Goal: Entertainment & Leisure: Consume media (video, audio)

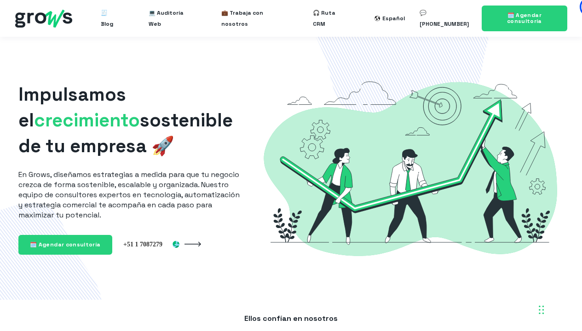
drag, startPoint x: 328, startPoint y: 259, endPoint x: 0, endPoint y: 0, distance: 417.7
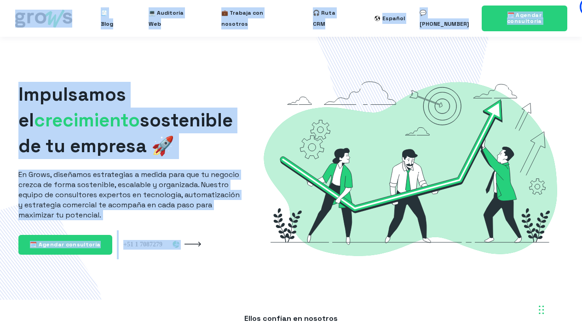
click at [307, 152] on img at bounding box center [410, 168] width 307 height 204
click at [325, 161] on img at bounding box center [410, 168] width 307 height 204
click at [337, 20] on span "🎧 Ruta CRM" at bounding box center [329, 18] width 32 height 29
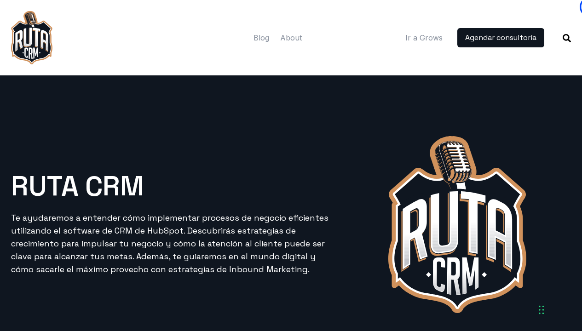
drag, startPoint x: 185, startPoint y: 114, endPoint x: 0, endPoint y: 0, distance: 217.3
drag, startPoint x: 371, startPoint y: 154, endPoint x: 0, endPoint y: 0, distance: 401.7
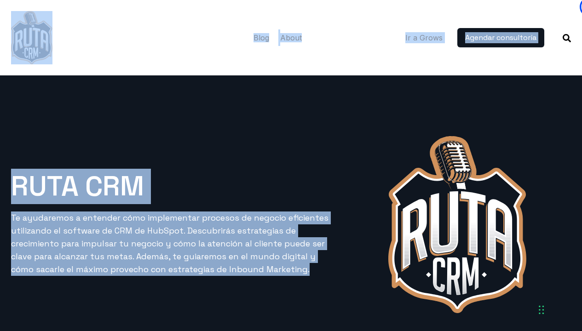
click at [30, 50] on img at bounding box center [31, 37] width 41 height 53
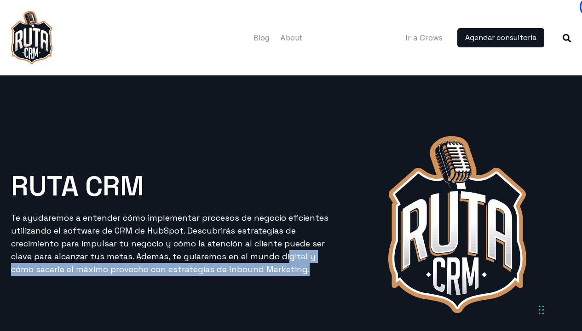
drag, startPoint x: 257, startPoint y: 226, endPoint x: 359, endPoint y: 236, distance: 101.6
click at [359, 235] on div "RUTA CRM Te ayudaremos a entender cómo implementar procesos de negocio eficient…" at bounding box center [291, 224] width 571 height 195
click at [288, 191] on h1 "RUTA CRM" at bounding box center [172, 187] width 322 height 28
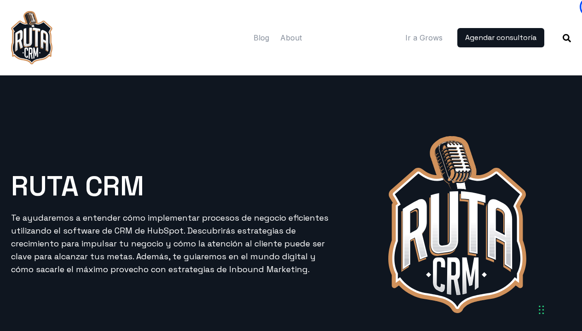
drag, startPoint x: 183, startPoint y: 53, endPoint x: 0, endPoint y: 0, distance: 190.2
click at [0, 0] on div "Open menu Blog About Ir a Grows" at bounding box center [291, 37] width 582 height 75
click at [175, 55] on div at bounding box center [123, 37] width 224 height 53
click at [396, 172] on img at bounding box center [457, 224] width 138 height 177
drag, startPoint x: 221, startPoint y: 222, endPoint x: 253, endPoint y: 264, distance: 52.8
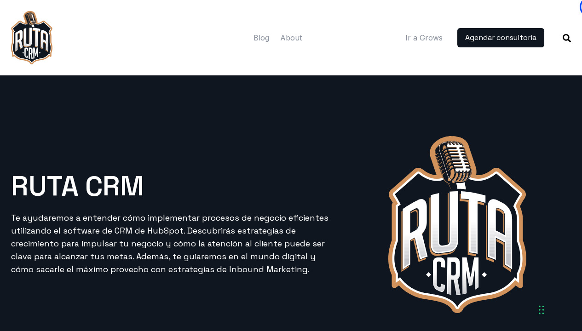
click at [246, 269] on p "Te ayudaremos a entender cómo implementar procesos de negocio eficientes utiliz…" at bounding box center [172, 243] width 322 height 64
click at [484, 192] on img at bounding box center [457, 224] width 138 height 177
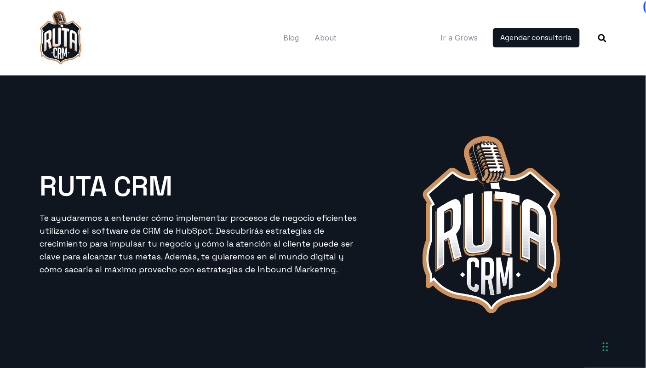
click at [544, 217] on img at bounding box center [492, 224] width 138 height 177
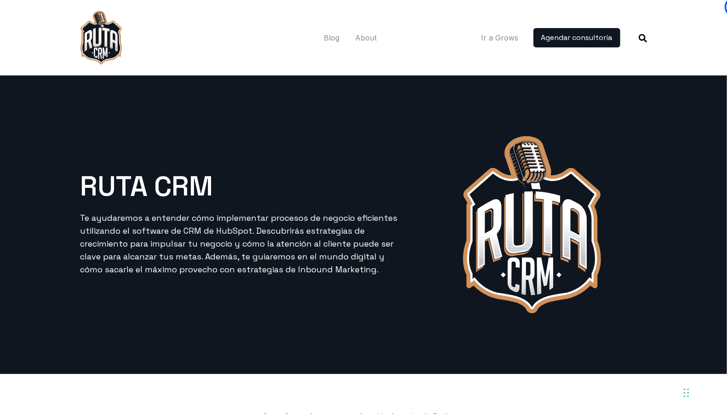
click at [581, 247] on img at bounding box center [532, 224] width 138 height 177
click at [581, 289] on div at bounding box center [531, 224] width 240 height 195
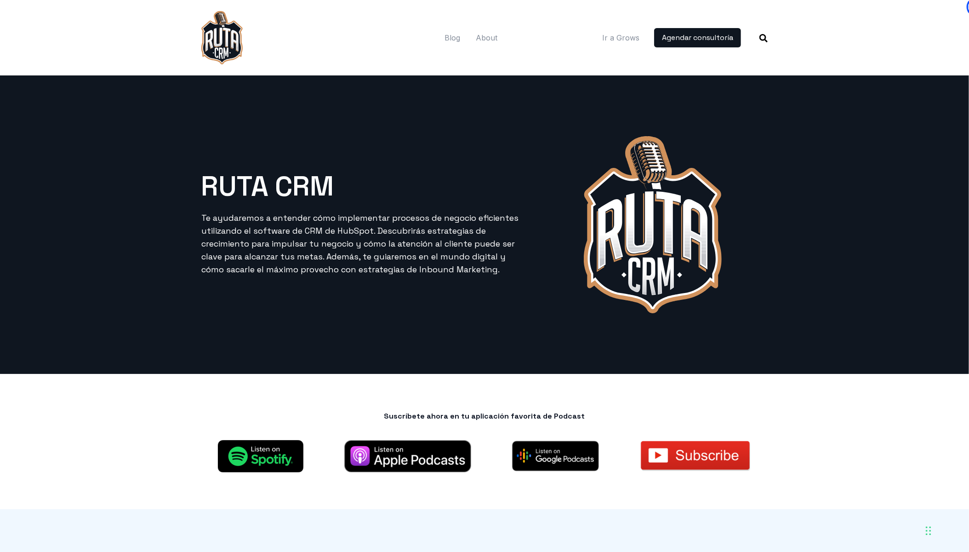
click at [581, 331] on div "RUTA CRM Te ayudaremos a entender cómo implementar procesos de negocio eficient…" at bounding box center [484, 224] width 588 height 298
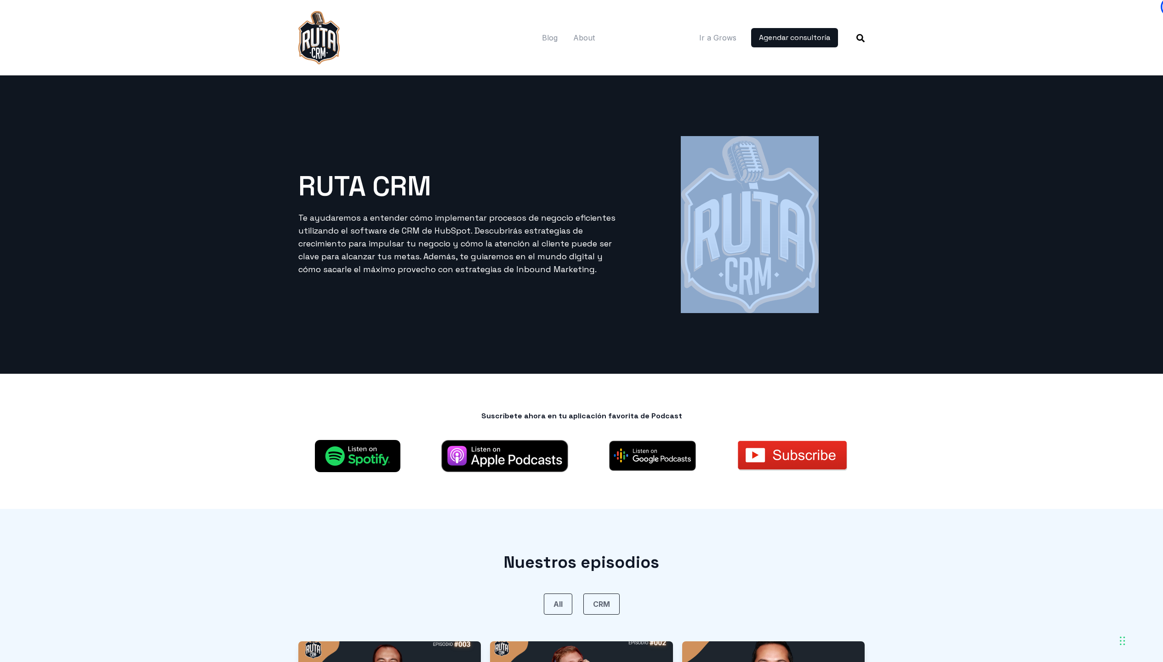
click at [581, 165] on div "RUTA CRM Te ayudaremos a entender cómo implementar procesos de negocio eficient…" at bounding box center [581, 224] width 1163 height 298
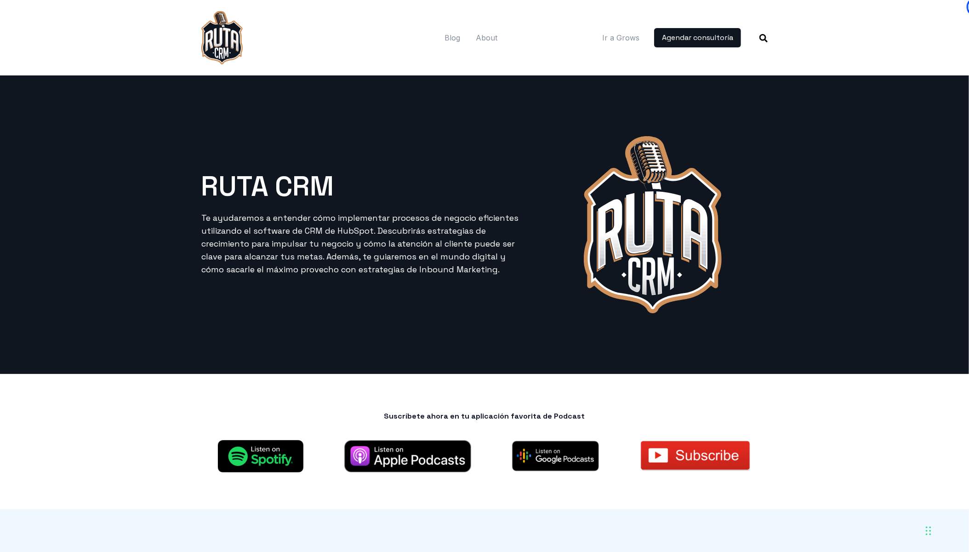
click at [581, 141] on div "RUTA CRM Te ayudaremos a entender cómo implementar procesos de negocio eficient…" at bounding box center [484, 224] width 969 height 298
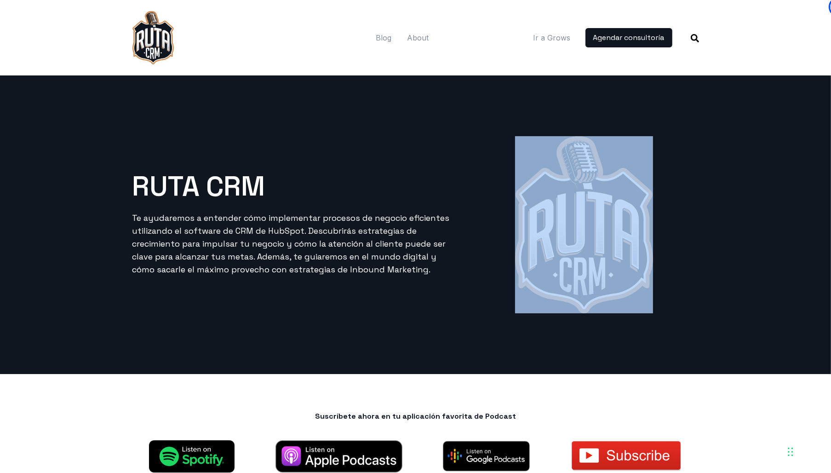
click at [581, 123] on div "RUTA CRM Te ayudaremos a entender cómo implementar procesos de negocio eficient…" at bounding box center [415, 224] width 831 height 298
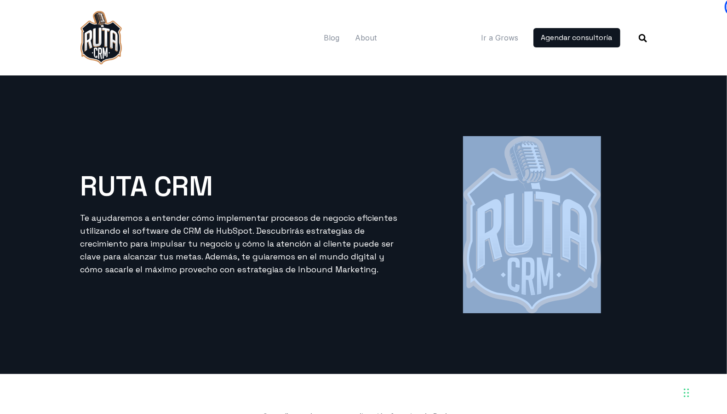
click at [581, 110] on div "RUTA CRM Te ayudaremos a entender cómo implementar procesos de negocio eficient…" at bounding box center [363, 224] width 727 height 298
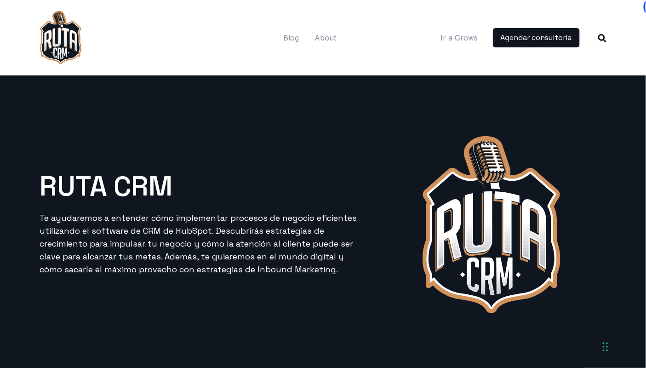
click at [501, 214] on img at bounding box center [492, 224] width 138 height 177
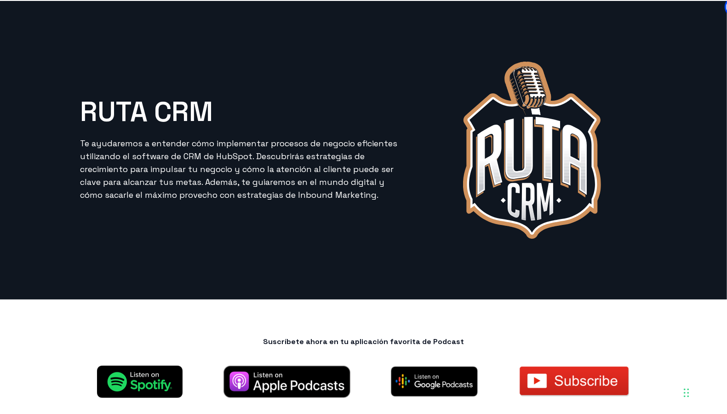
scroll to position [281, 0]
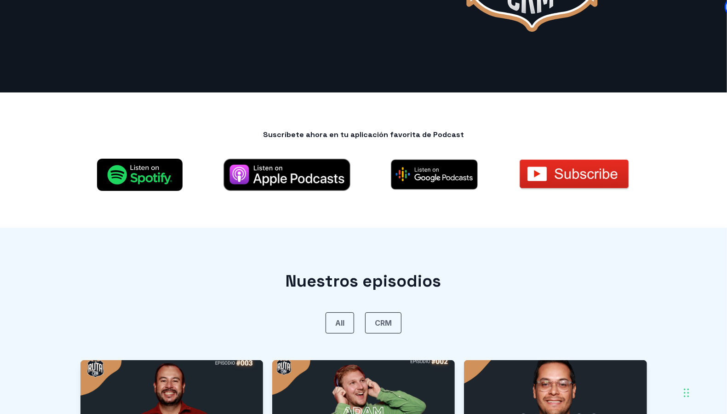
drag, startPoint x: 487, startPoint y: 354, endPoint x: 0, endPoint y: 0, distance: 602.1
click at [0, 0] on div "RUTA CRM Te ayudaremos a entender cómo implementar procesos de negocio eficient…" at bounding box center [363, 358] width 727 height 1129
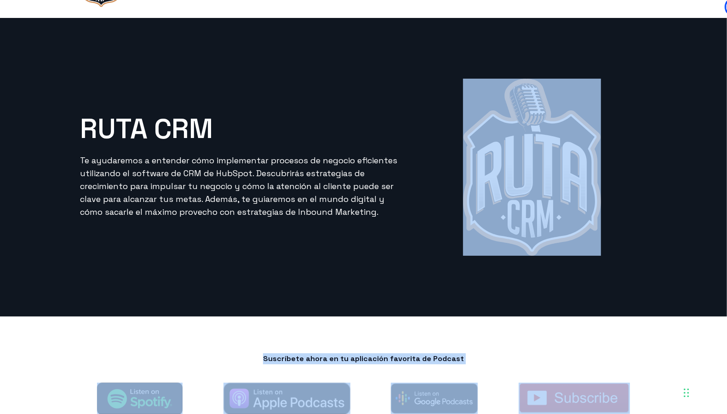
scroll to position [0, 0]
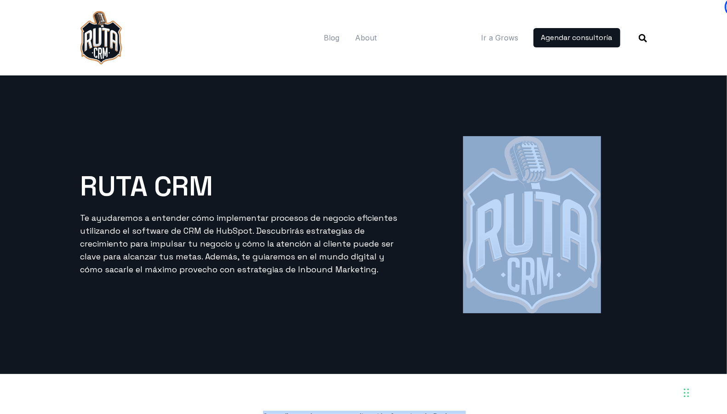
drag, startPoint x: 52, startPoint y: 62, endPoint x: 0, endPoint y: 0, distance: 80.6
click at [0, 0] on div "Open menu Blog About Ir a Grows" at bounding box center [363, 37] width 727 height 75
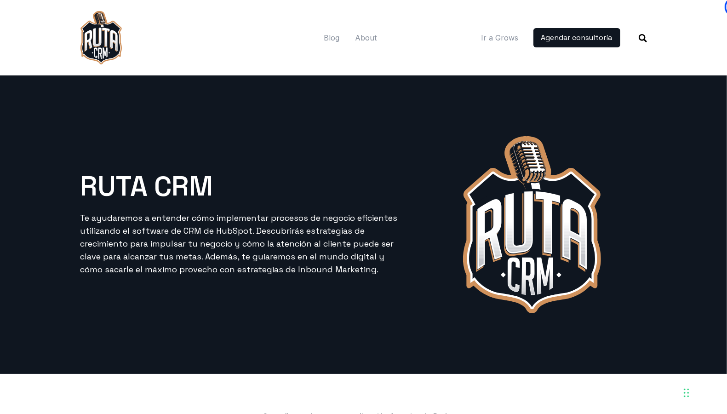
click at [276, 331] on div "RUTA CRM Te ayudaremos a entender cómo implementar procesos de negocio eficient…" at bounding box center [363, 224] width 588 height 298
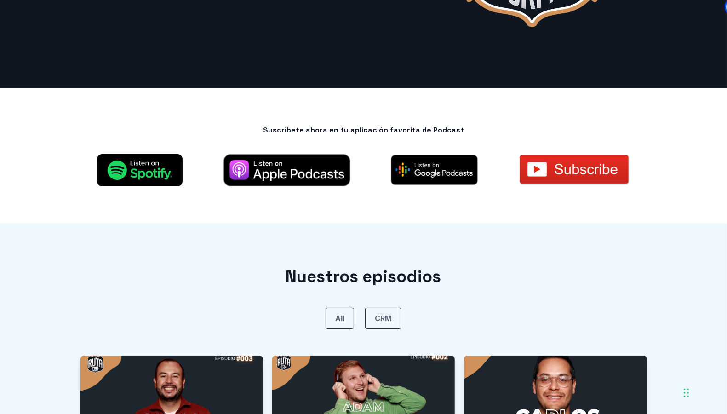
scroll to position [580, 0]
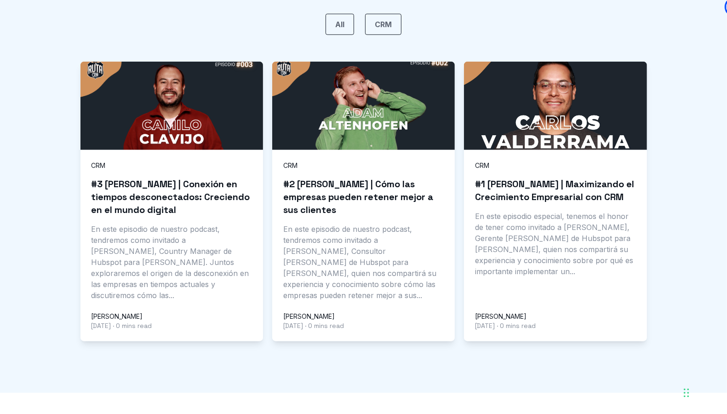
drag, startPoint x: 63, startPoint y: 172, endPoint x: 56, endPoint y: 121, distance: 51.2
click at [56, 121] on div at bounding box center [363, 83] width 727 height 309
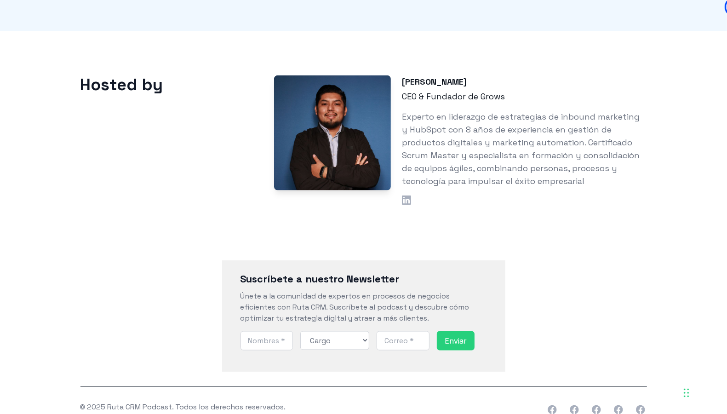
scroll to position [966, 0]
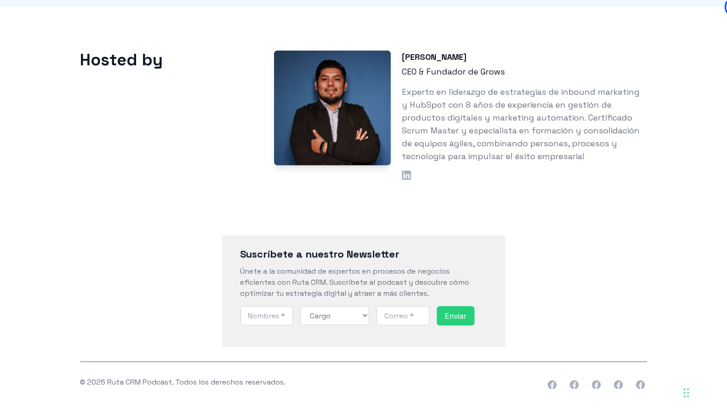
click at [332, 331] on div "Suscríbete a nuestro Newsletter Únete a la comunidad de expertos en procesos de…" at bounding box center [363, 331] width 588 height 186
click at [120, 331] on div "Suscríbete a nuestro Newsletter Únete a la comunidad de expertos en procesos de…" at bounding box center [363, 290] width 566 height 111
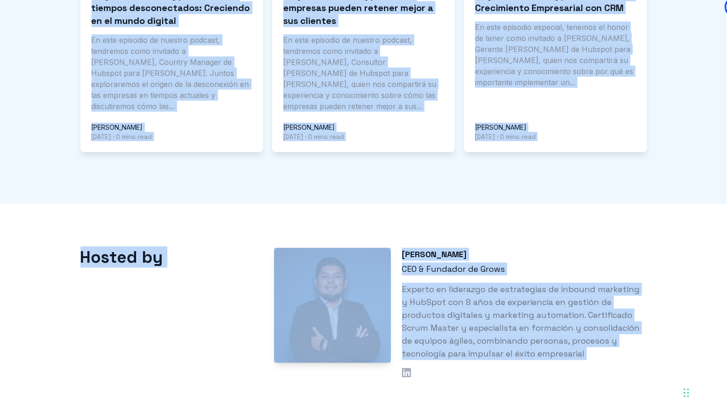
drag, startPoint x: 637, startPoint y: 180, endPoint x: 0, endPoint y: 0, distance: 661.8
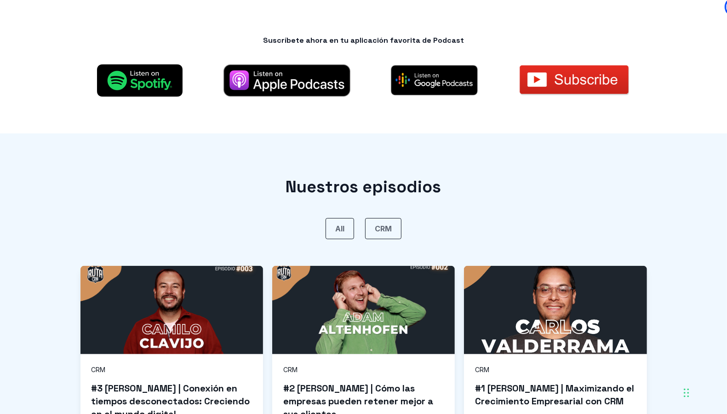
scroll to position [177, 0]
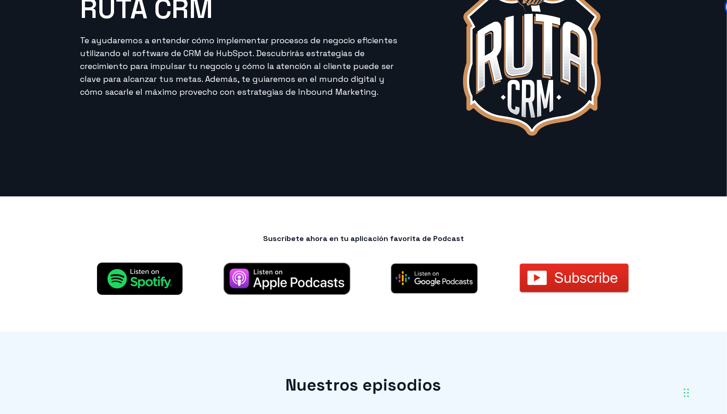
click at [561, 196] on div "Suscríbete ahora en tu aplicación favorita de Podcast" at bounding box center [363, 263] width 588 height 135
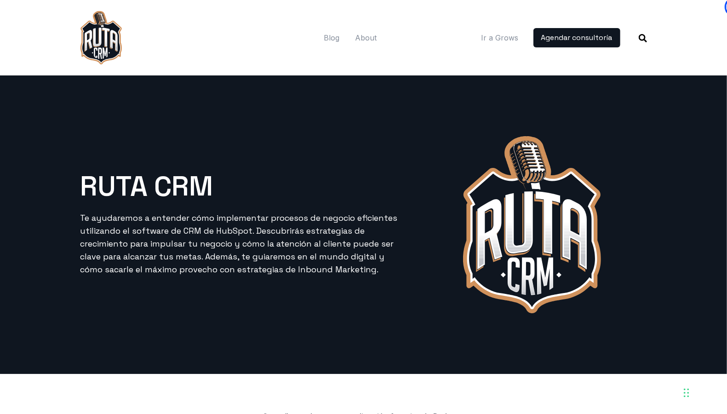
click at [244, 299] on div "RUTA CRM Te ayudaremos a entender cómo implementar procesos de negocio eficient…" at bounding box center [363, 224] width 577 height 195
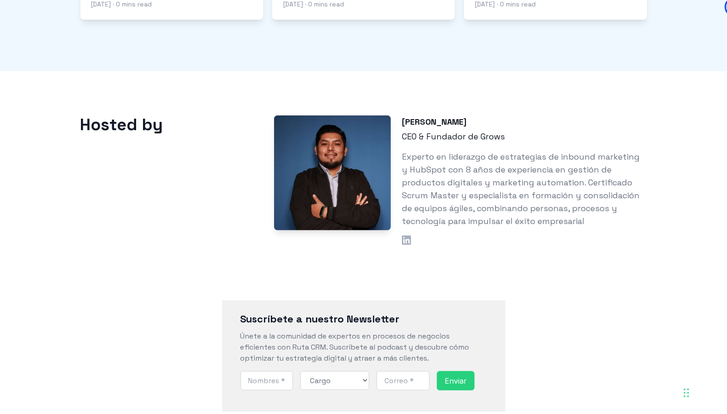
scroll to position [966, 0]
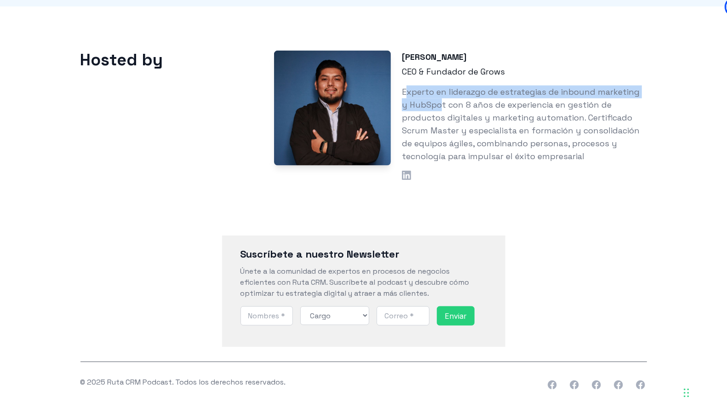
drag, startPoint x: 407, startPoint y: 85, endPoint x: 434, endPoint y: 95, distance: 28.8
click at [434, 95] on p "Experto en liderazgo de estrategias de inbound marketing y HubSpot con 8 años d…" at bounding box center [524, 124] width 245 height 77
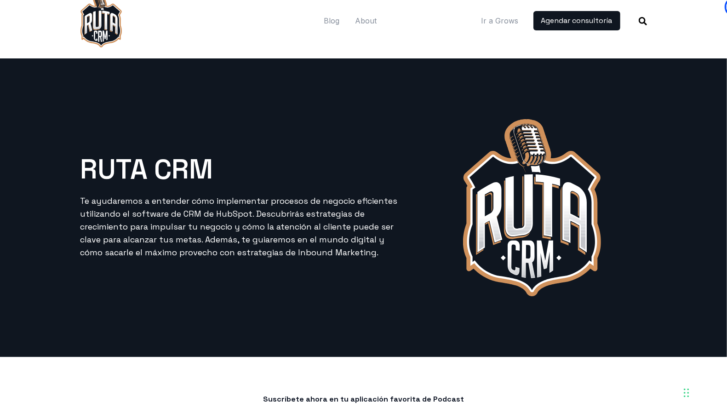
scroll to position [0, 0]
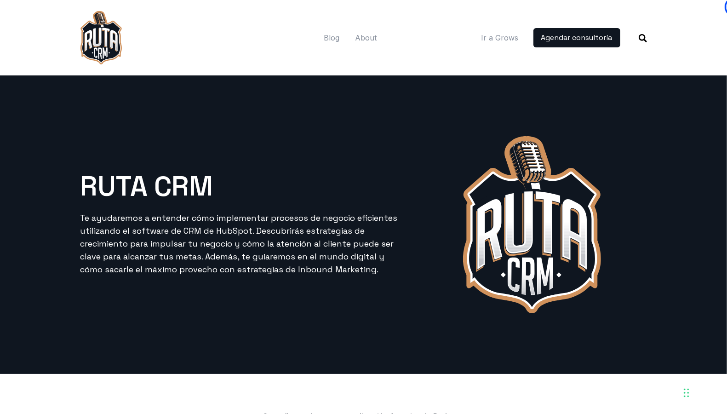
click at [247, 286] on div "RUTA CRM Te ayudaremos a entender cómo implementar procesos de negocio eficient…" at bounding box center [363, 224] width 577 height 195
click at [274, 57] on div at bounding box center [192, 37] width 225 height 53
click at [265, 163] on div "RUTA CRM Te ayudaremos a entender cómo implementar procesos de negocio eficient…" at bounding box center [363, 224] width 577 height 195
click at [266, 169] on div "RUTA CRM Te ayudaremos a entender cómo implementar procesos de negocio eficient…" at bounding box center [243, 224] width 337 height 121
click at [294, 141] on div "RUTA CRM Te ayudaremos a entender cómo implementar procesos de negocio eficient…" at bounding box center [363, 224] width 577 height 195
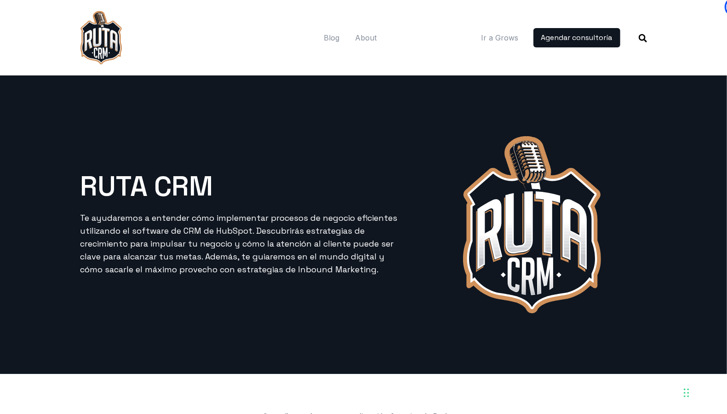
click at [286, 139] on div "RUTA CRM Te ayudaremos a entender cómo implementar procesos de negocio eficient…" at bounding box center [363, 224] width 577 height 195
click at [286, 140] on div "RUTA CRM Te ayudaremos a entender cómo implementar procesos de negocio eficient…" at bounding box center [363, 224] width 577 height 195
drag, startPoint x: 291, startPoint y: 137, endPoint x: 343, endPoint y: 181, distance: 67.6
click at [291, 137] on div "RUTA CRM Te ayudaremos a entender cómo implementar procesos de negocio eficient…" at bounding box center [363, 224] width 577 height 195
